Goal: Use online tool/utility: Utilize a website feature to perform a specific function

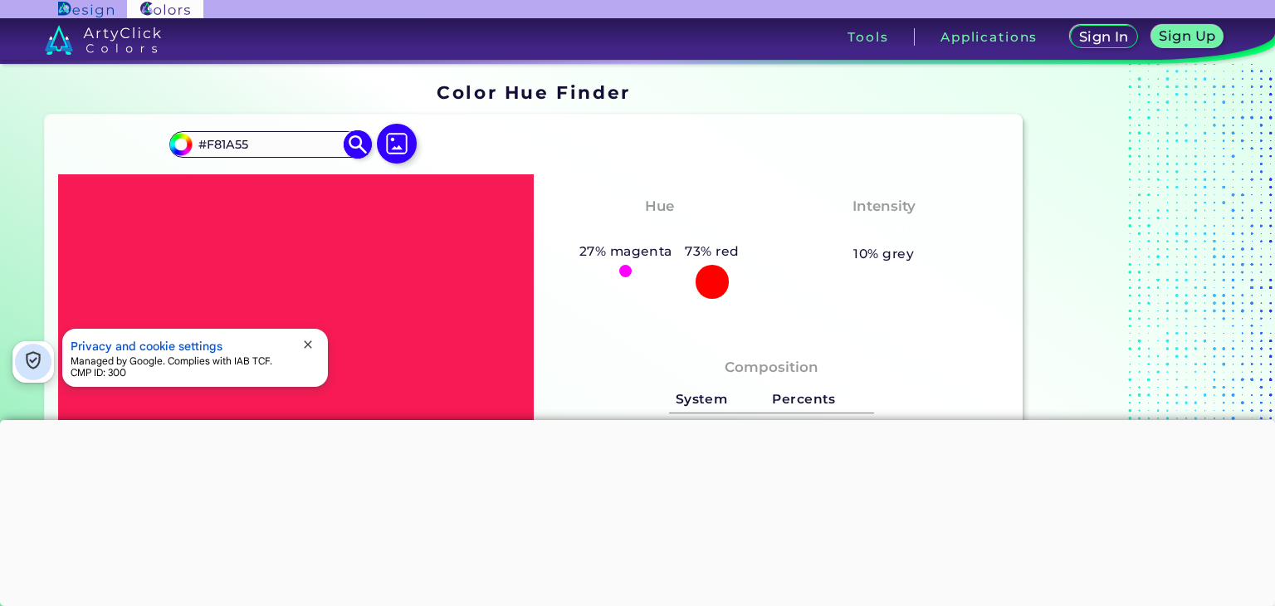
click at [286, 151] on input "#F81A55" at bounding box center [270, 145] width 154 height 22
type input "#"
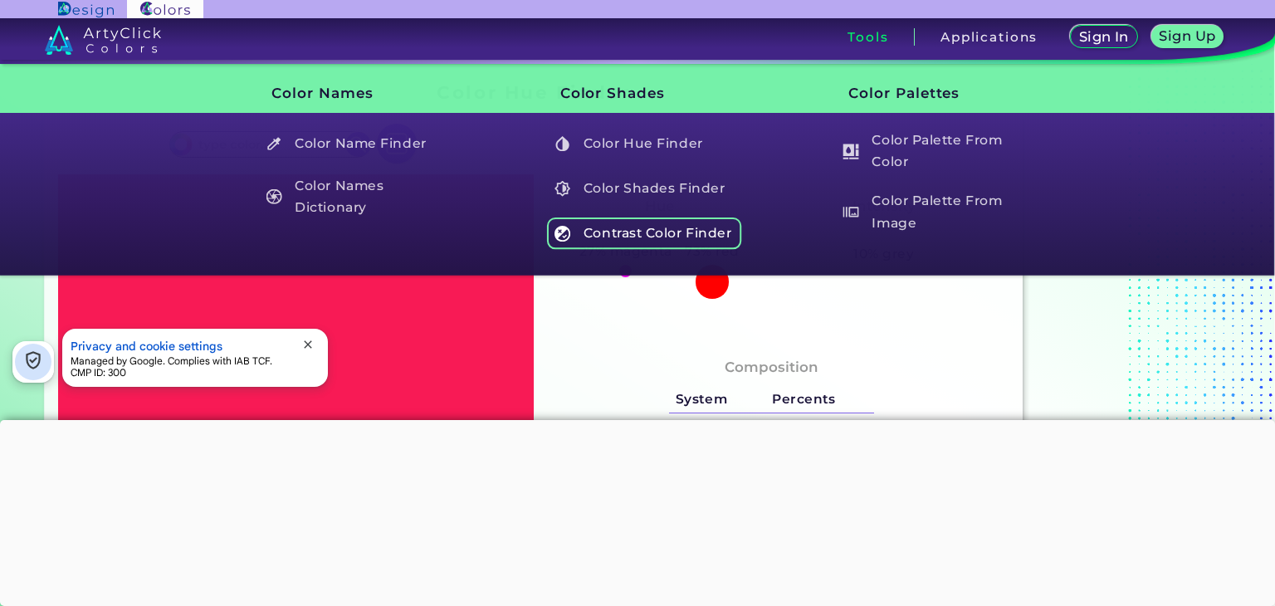
click at [614, 219] on h5 "Contrast Color Finder" at bounding box center [644, 233] width 195 height 32
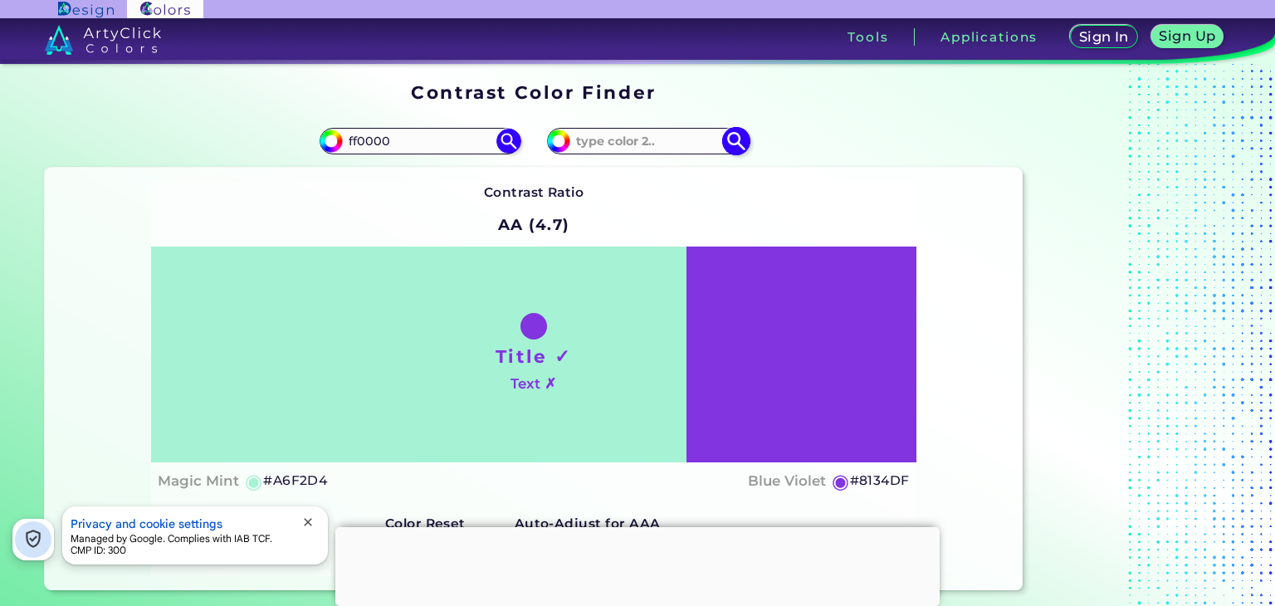
type input "ff0000"
click at [638, 142] on input at bounding box center [647, 141] width 154 height 22
type input "ff8000"
click at [734, 146] on img at bounding box center [735, 141] width 29 height 29
type input "#ff8000"
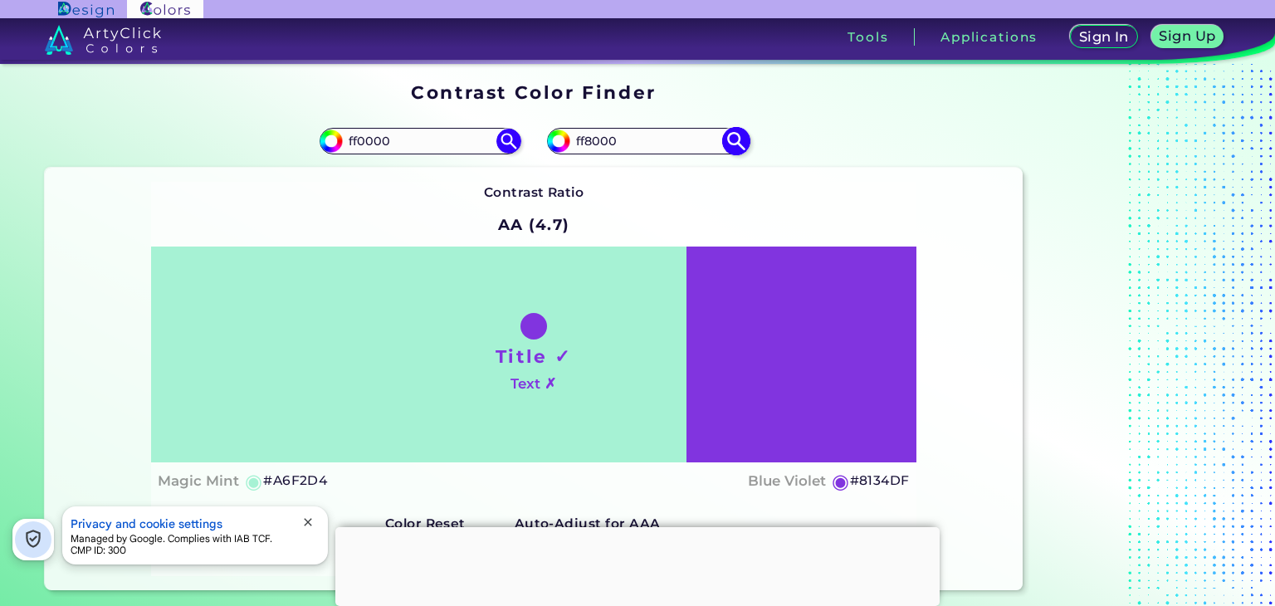
type input "#FF8000"
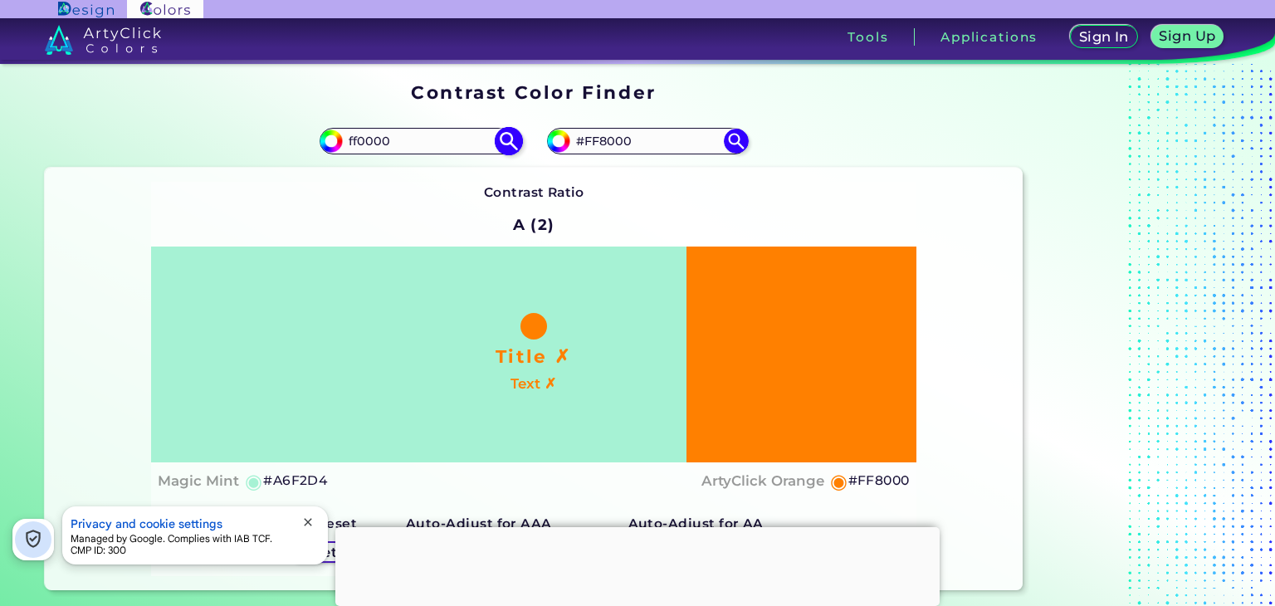
click at [508, 144] on img at bounding box center [508, 141] width 29 height 29
type input "#ff0000"
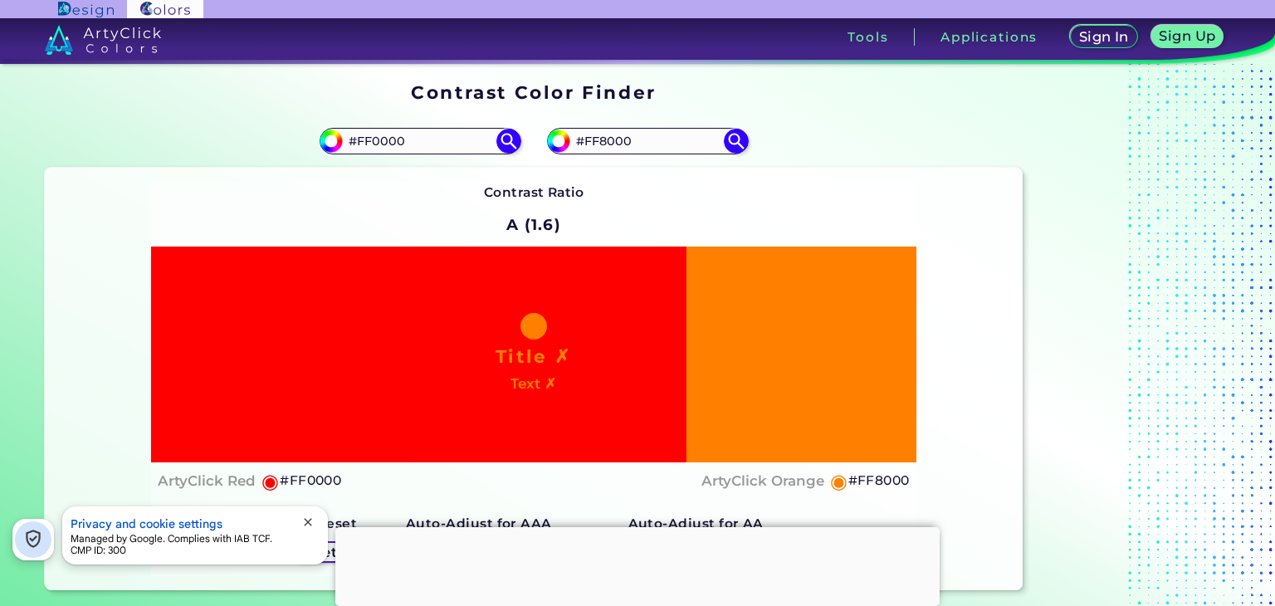
click at [420, 115] on div "#ff0000 #FF0000" at bounding box center [289, 141] width 489 height 53
click at [648, 139] on input "#FF8000" at bounding box center [647, 141] width 154 height 22
click at [536, 230] on h2 "A (1.6)" at bounding box center [534, 225] width 70 height 37
click at [375, 141] on input "#FF0000" at bounding box center [420, 141] width 154 height 22
type input "#FFff00"
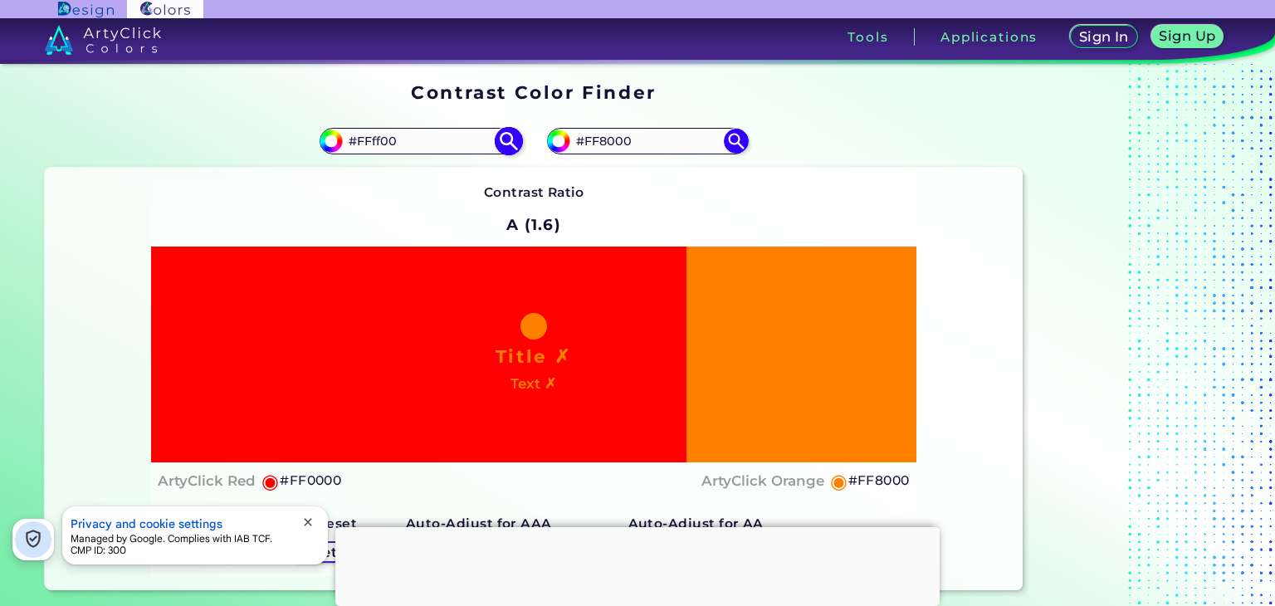
type input "#ffff00"
type input "#FFFF00"
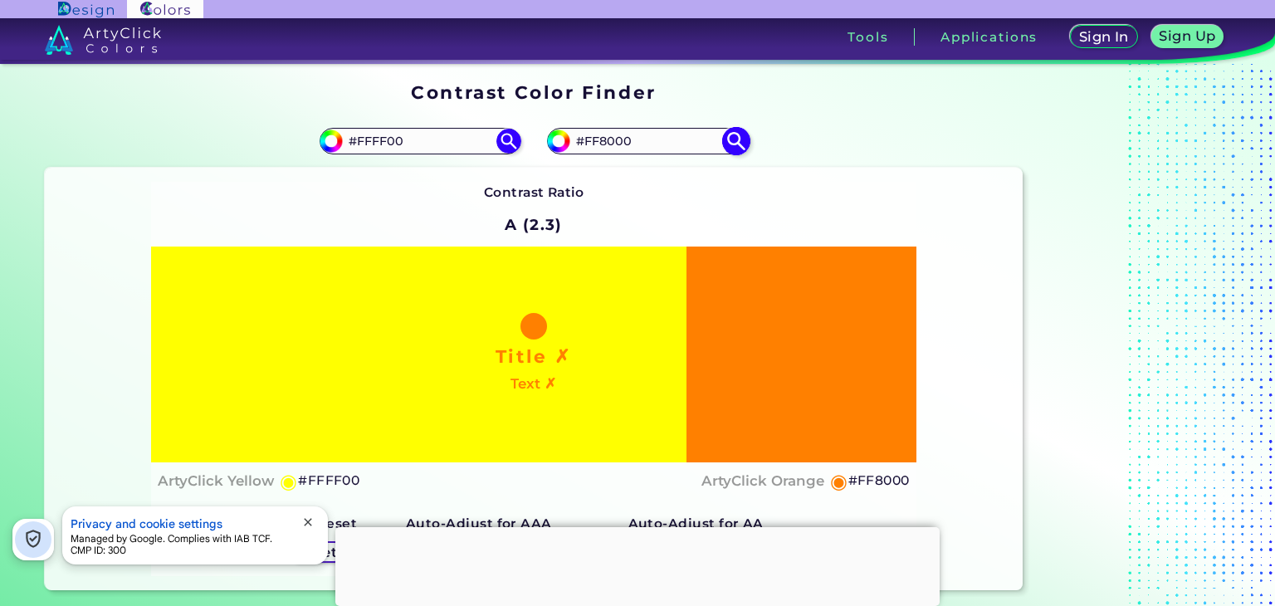
click at [613, 146] on input "#FF8000" at bounding box center [647, 141] width 154 height 22
type input "00ff00"
type input "#00ff00"
type input "#00FF00"
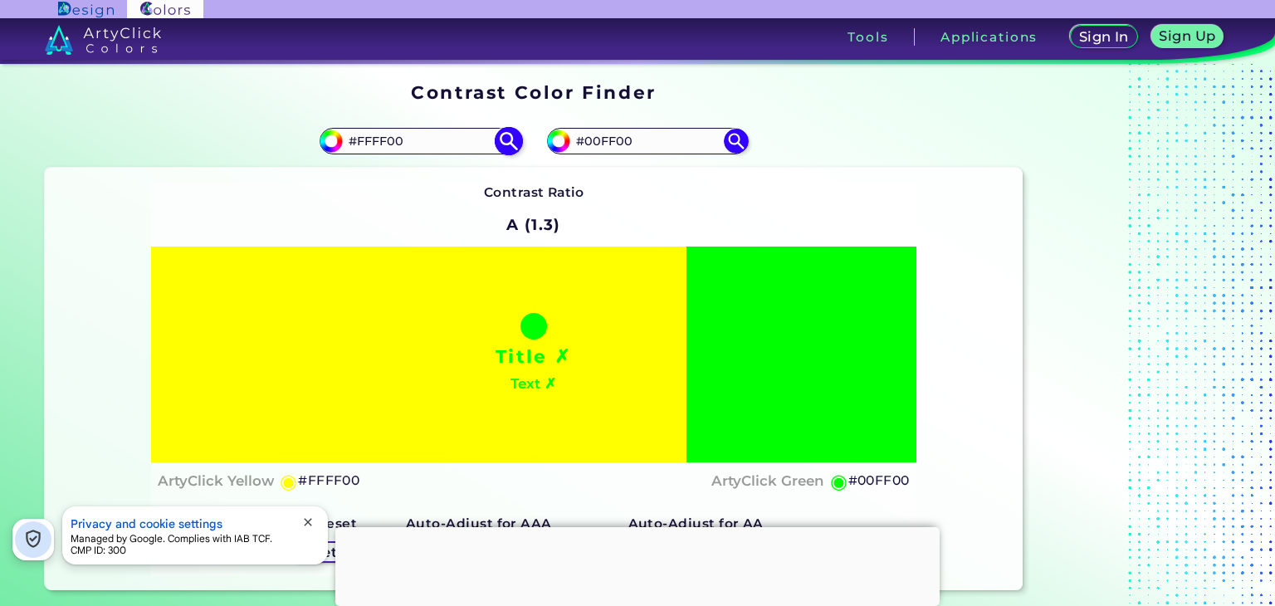
click at [403, 130] on input "#FFFF00" at bounding box center [420, 141] width 154 height 22
type input "#00FFFF"
type input "#00ffff"
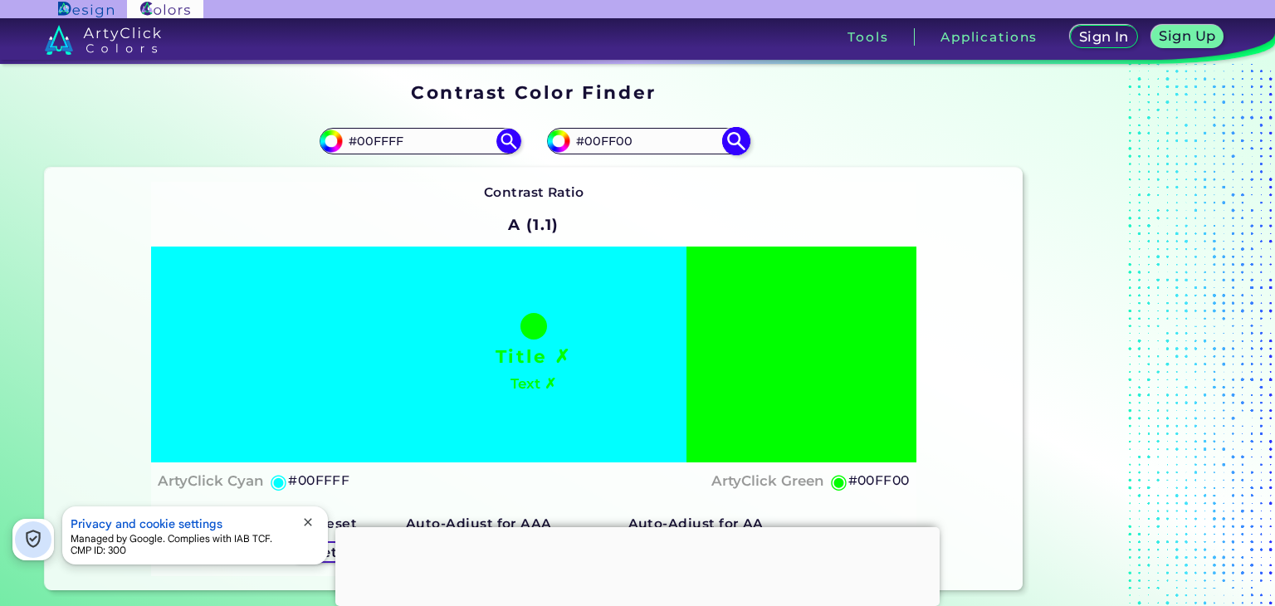
click at [640, 131] on input "#00FF00" at bounding box center [647, 141] width 154 height 22
type input "#0000ff"
type input "#0000FF"
